Goal: Find specific fact: Find specific fact

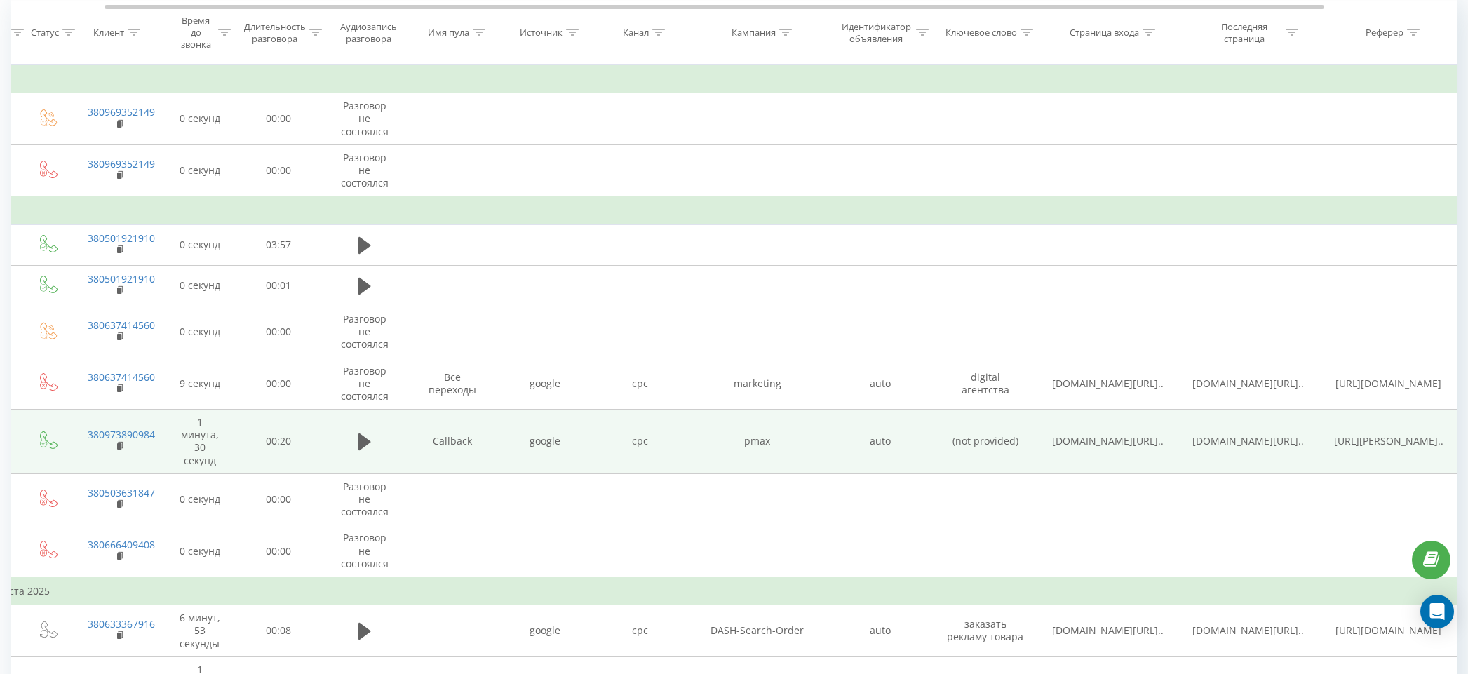
scroll to position [0, 107]
click at [356, 439] on icon at bounding box center [357, 442] width 13 height 17
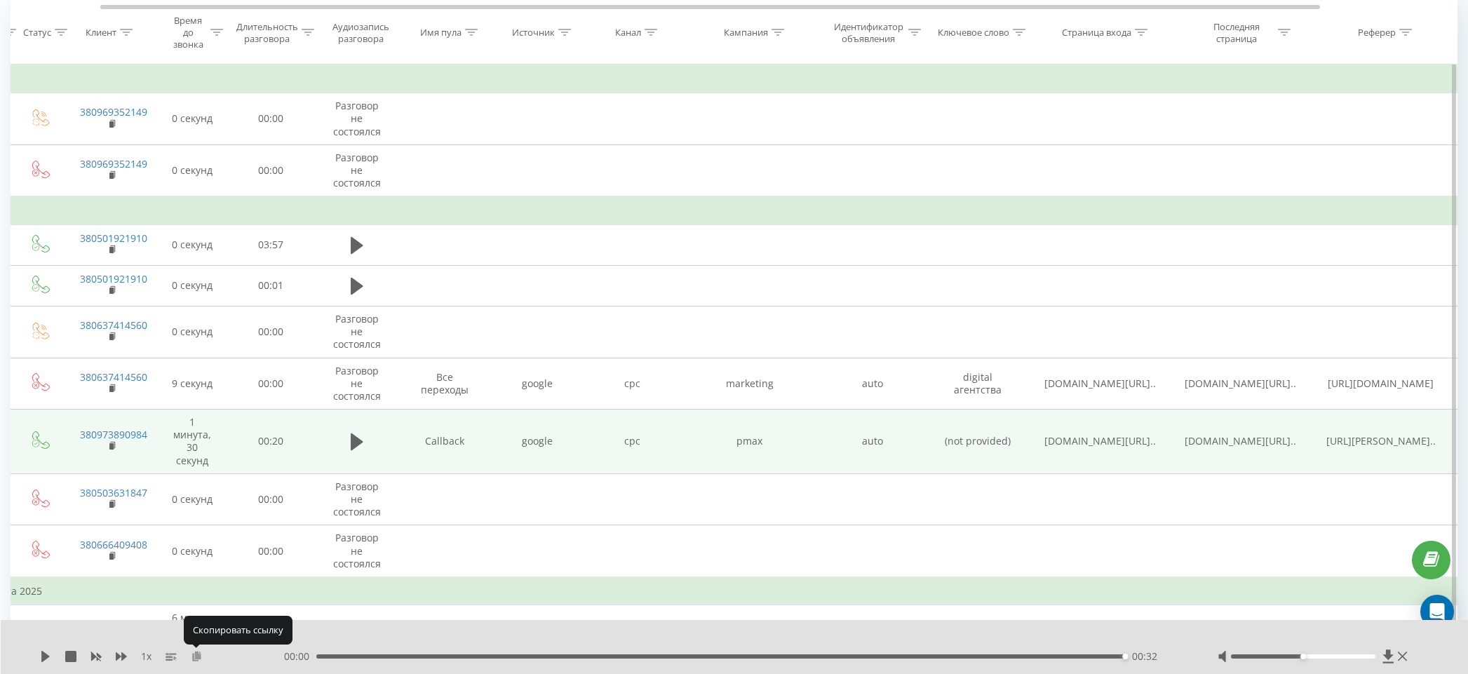
click at [201, 656] on icon at bounding box center [197, 656] width 12 height 10
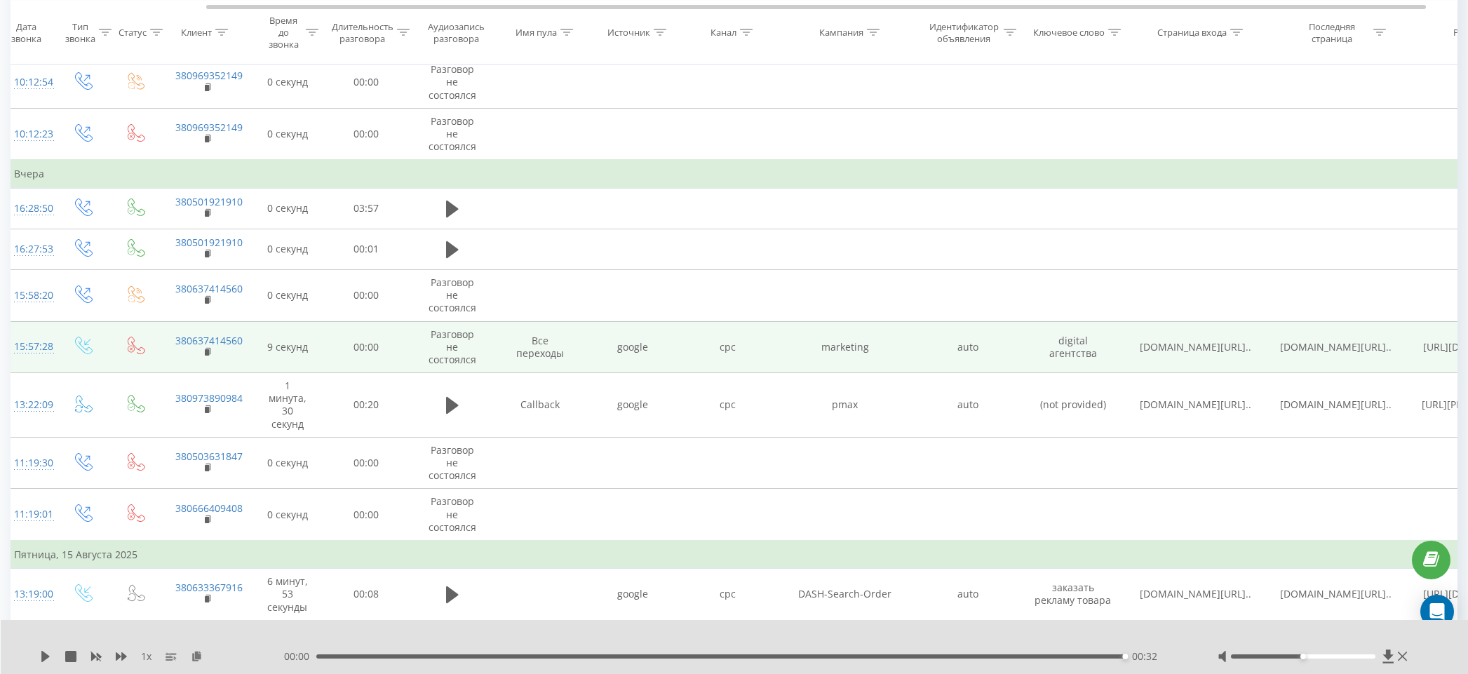
scroll to position [0, 0]
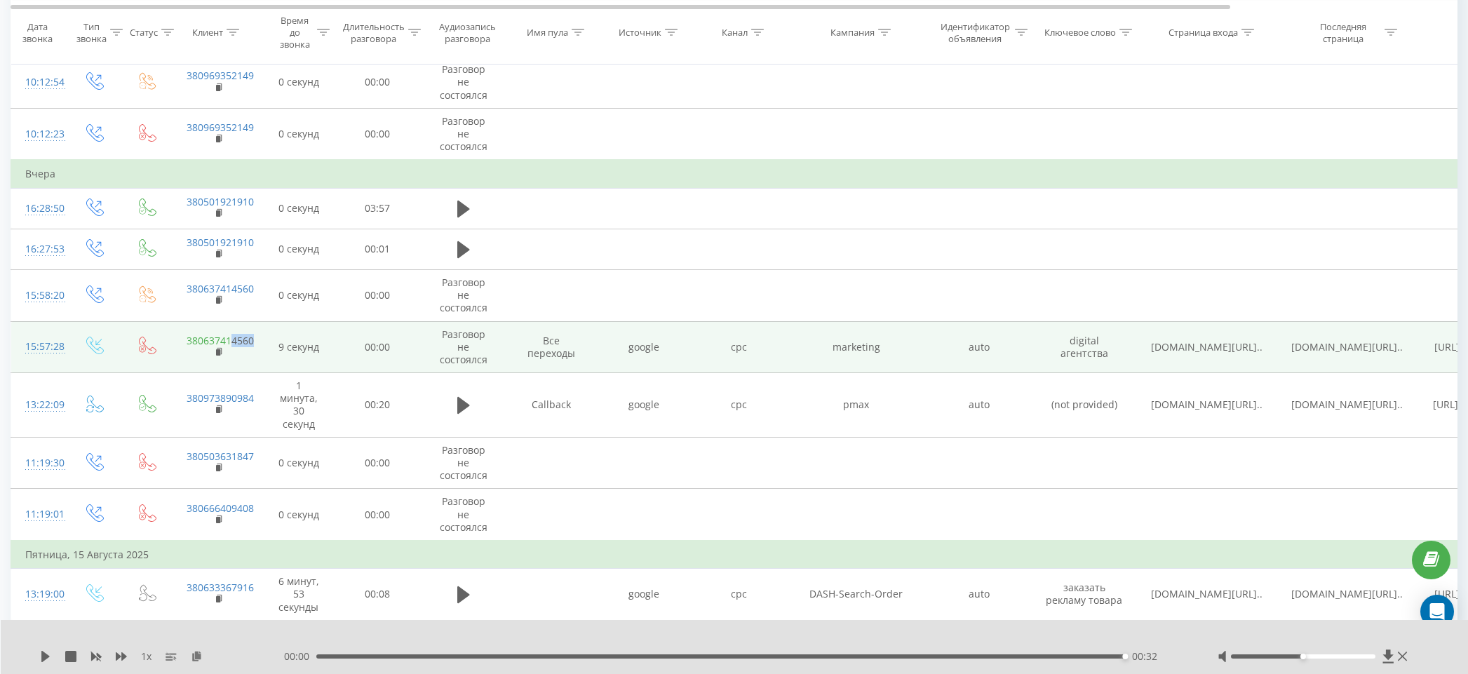
drag, startPoint x: 255, startPoint y: 337, endPoint x: 233, endPoint y: 337, distance: 22.4
click at [233, 337] on td "380637414560" at bounding box center [218, 347] width 91 height 52
copy link "4560"
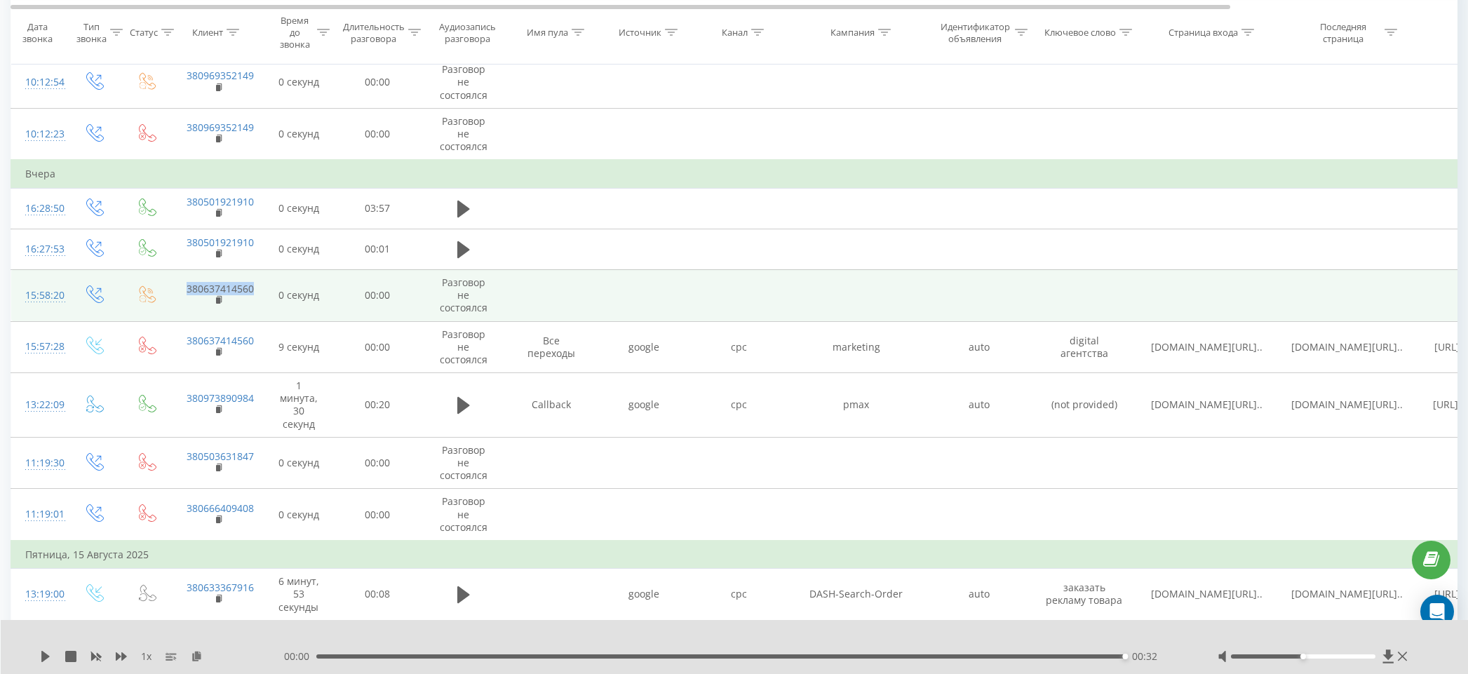
drag, startPoint x: 261, startPoint y: 288, endPoint x: 193, endPoint y: 293, distance: 68.2
click at [180, 291] on td "380637414560" at bounding box center [218, 295] width 91 height 52
copy link "380637414560"
